Goal: Transaction & Acquisition: Purchase product/service

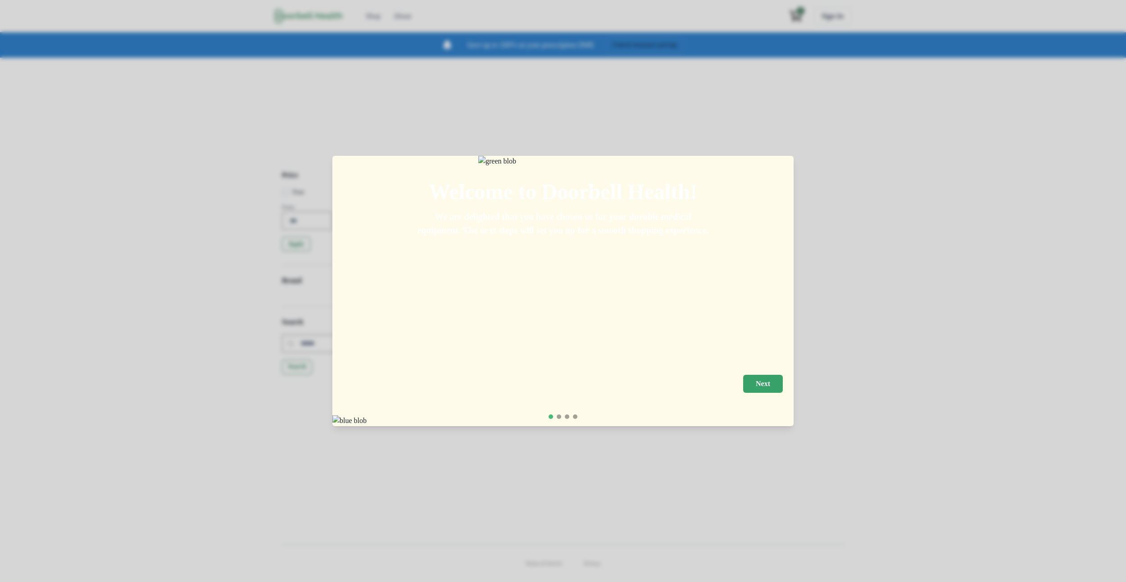
click at [770, 379] on p "Next" at bounding box center [762, 383] width 14 height 9
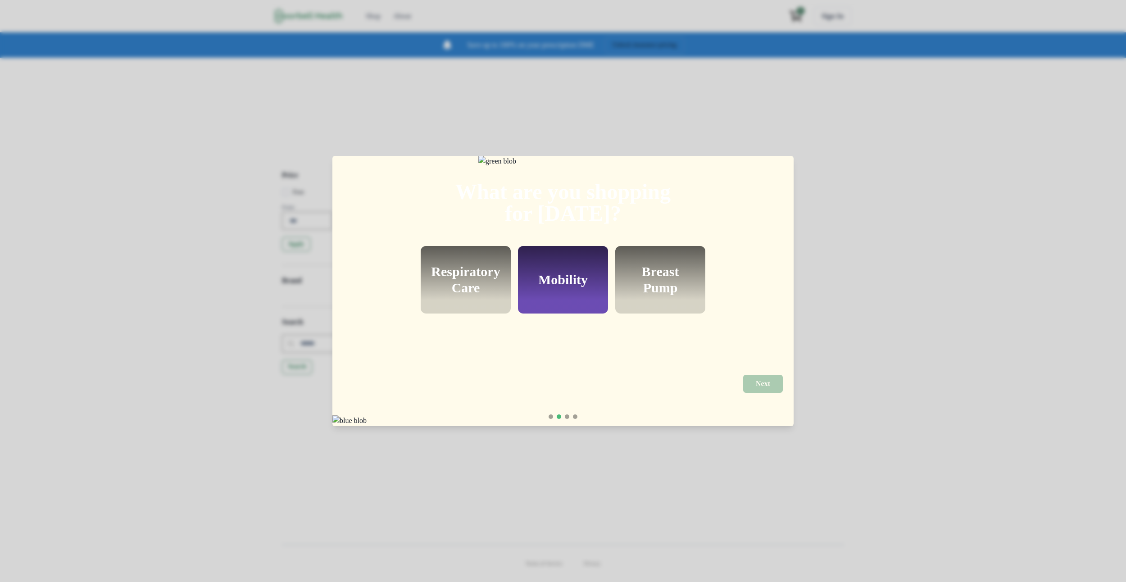
click at [490, 296] on h2 "Respiratory Care" at bounding box center [465, 279] width 69 height 32
click at [776, 375] on button "Next" at bounding box center [763, 384] width 40 height 18
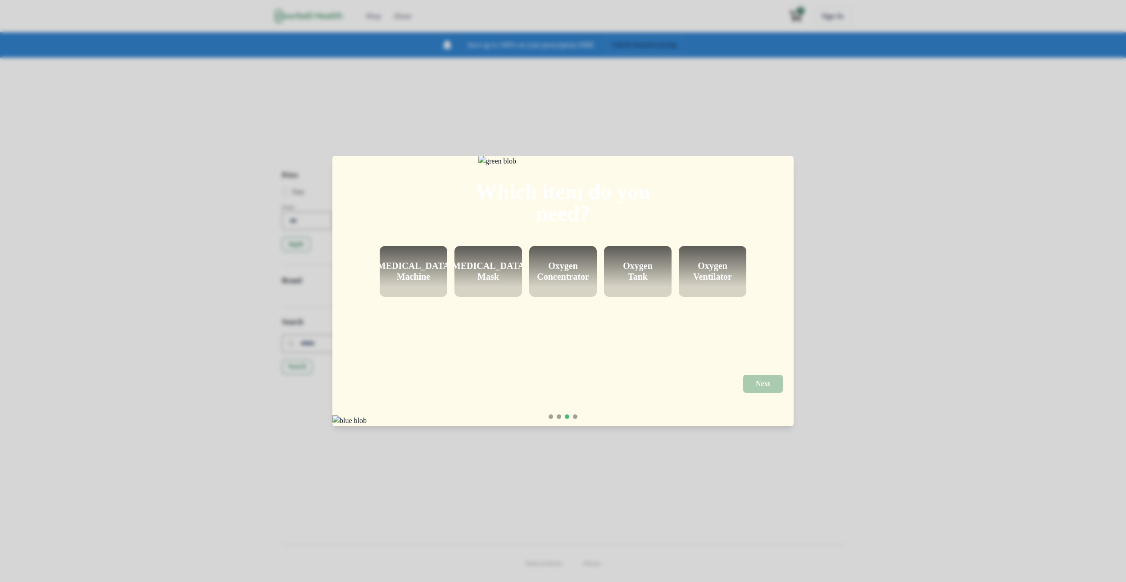
click at [558, 281] on h2 "Oxygen Concentrator" at bounding box center [563, 271] width 52 height 22
click at [781, 375] on button "Next" at bounding box center [763, 384] width 40 height 18
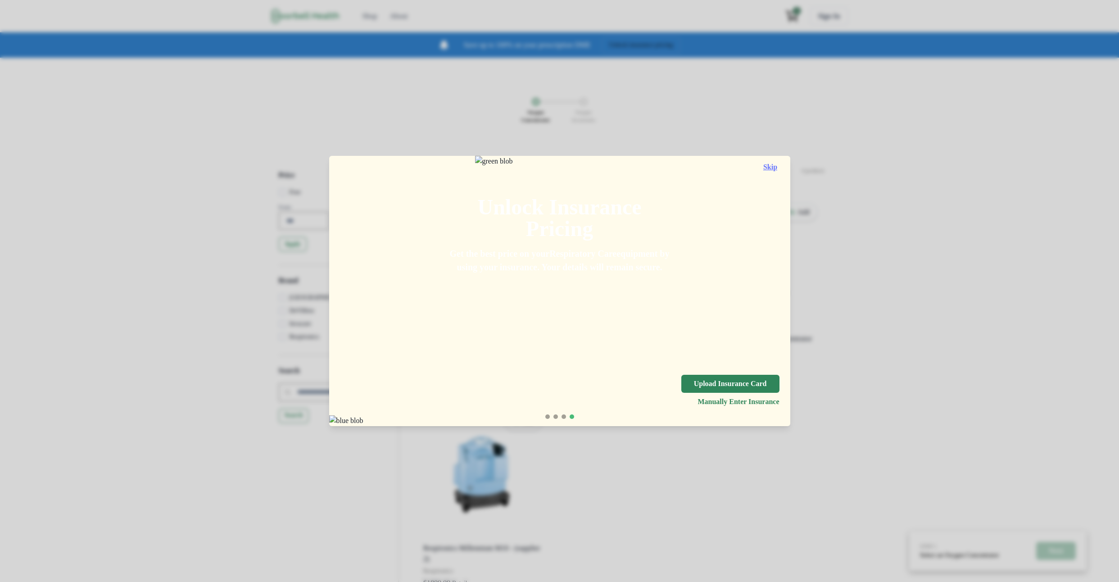
click at [779, 166] on button "Skip" at bounding box center [770, 167] width 18 height 8
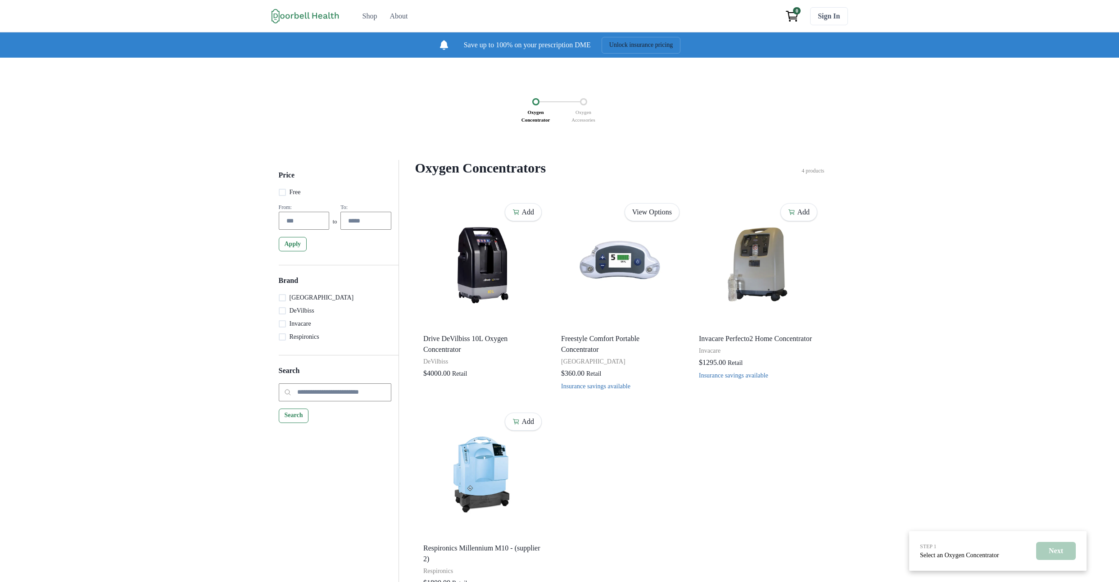
click at [878, 50] on div "Save up to 100% on your prescription DME Unlock insurance pricing" at bounding box center [559, 44] width 1119 height 25
click at [919, 221] on div "STEP 1 Select an Oxygen Concentrator Next Oxygen Concentrator Oxygen Accessorie…" at bounding box center [559, 334] width 1119 height 553
